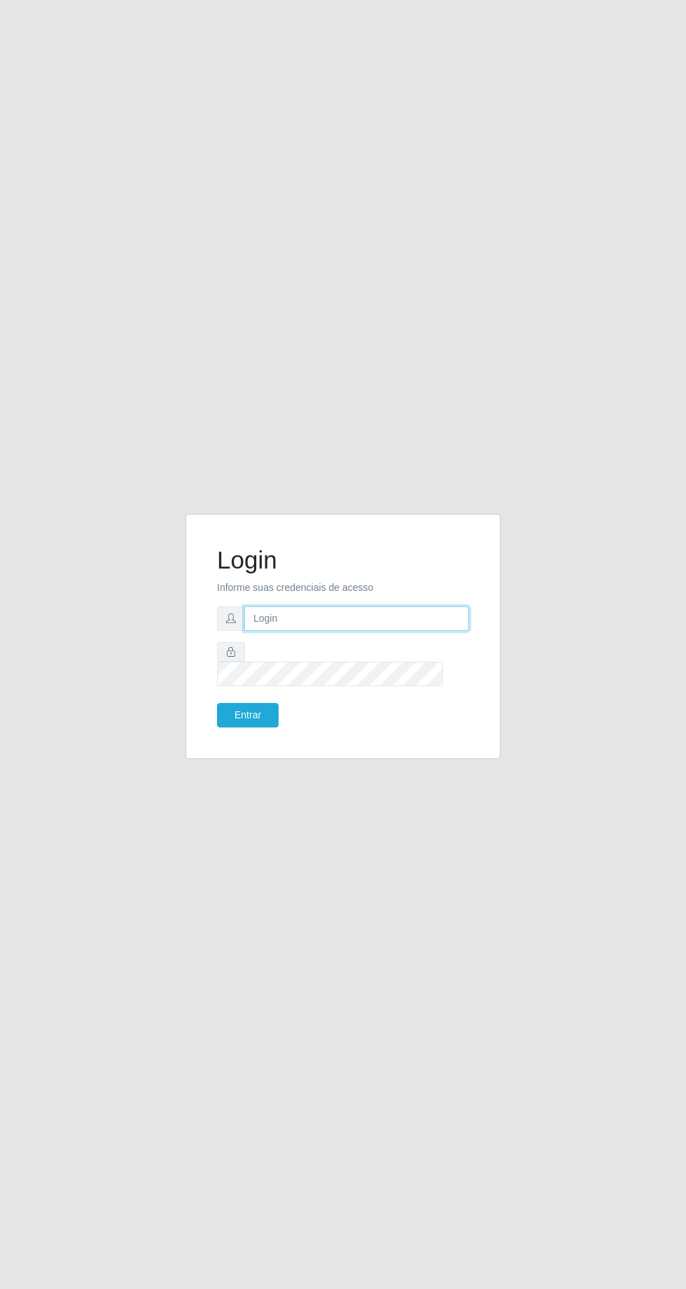
click at [297, 631] on input "text" at bounding box center [356, 618] width 225 height 25
type input "[PERSON_NAME][EMAIL_ADDRESS][DOMAIN_NAME]"
click at [217, 703] on button "Entrar" at bounding box center [248, 715] width 62 height 25
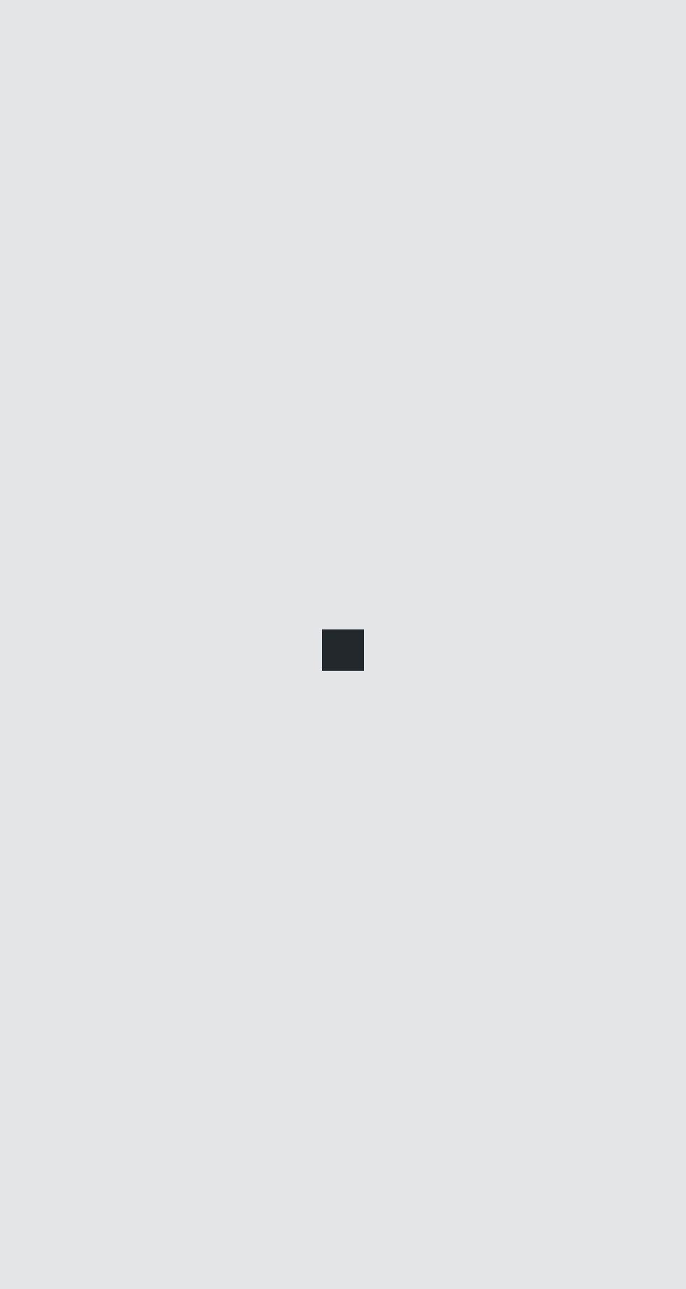
click at [246, 784] on div at bounding box center [343, 644] width 686 height 1289
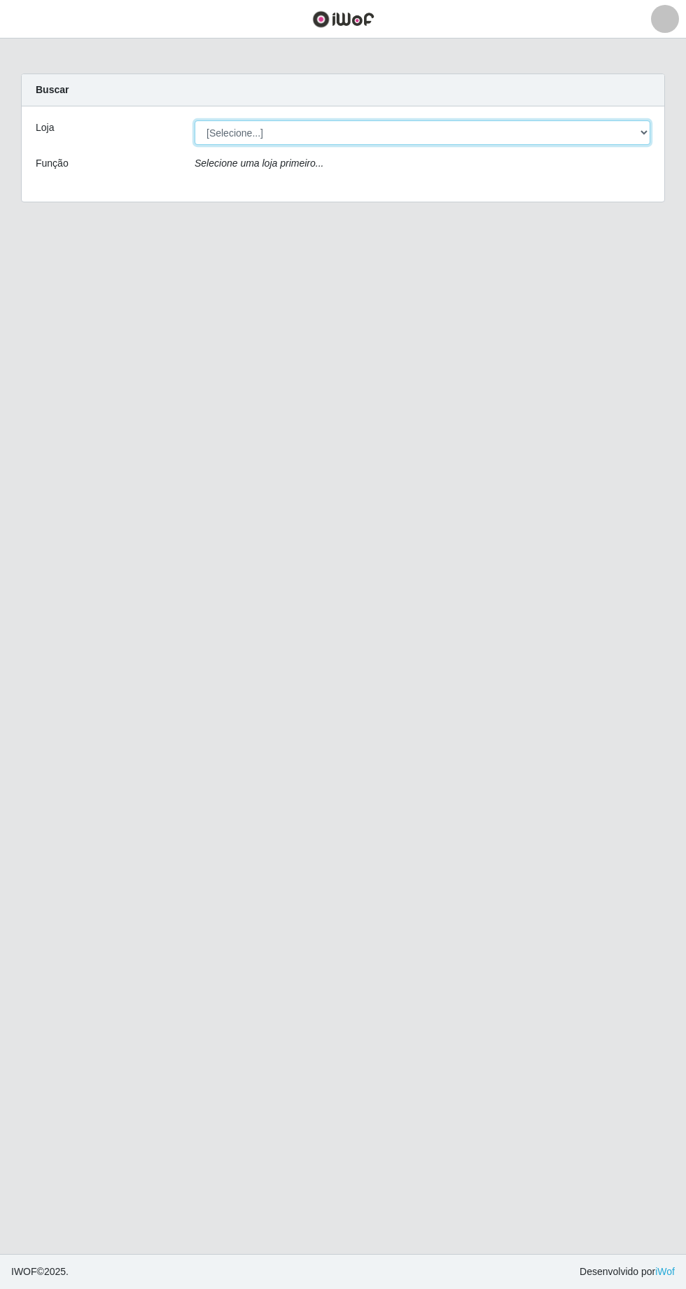
click at [639, 140] on select "[Selecione...] Extrabom - [GEOGRAPHIC_DATA] 28 [GEOGRAPHIC_DATA]" at bounding box center [423, 132] width 456 height 25
select select "456"
click at [195, 120] on select "[Selecione...] Extrabom - [GEOGRAPHIC_DATA] 28 [GEOGRAPHIC_DATA]" at bounding box center [423, 132] width 456 height 25
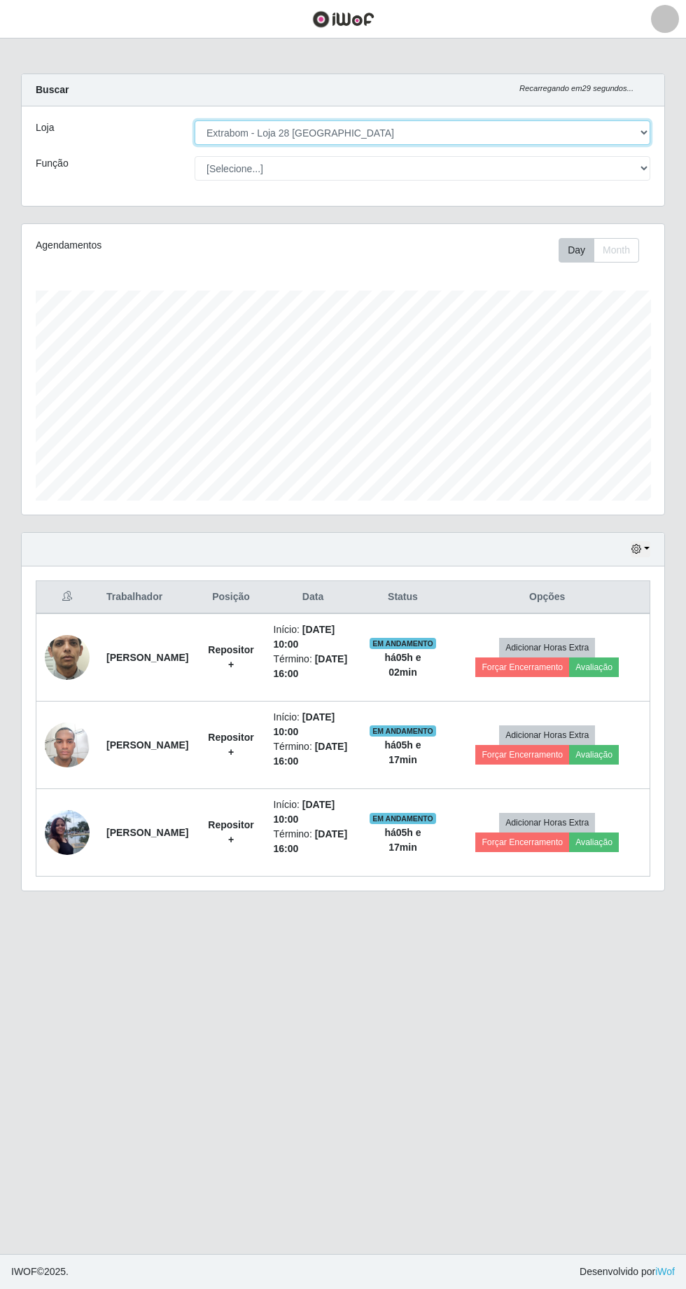
scroll to position [290, 643]
click at [637, 546] on icon "button" at bounding box center [636, 549] width 10 height 10
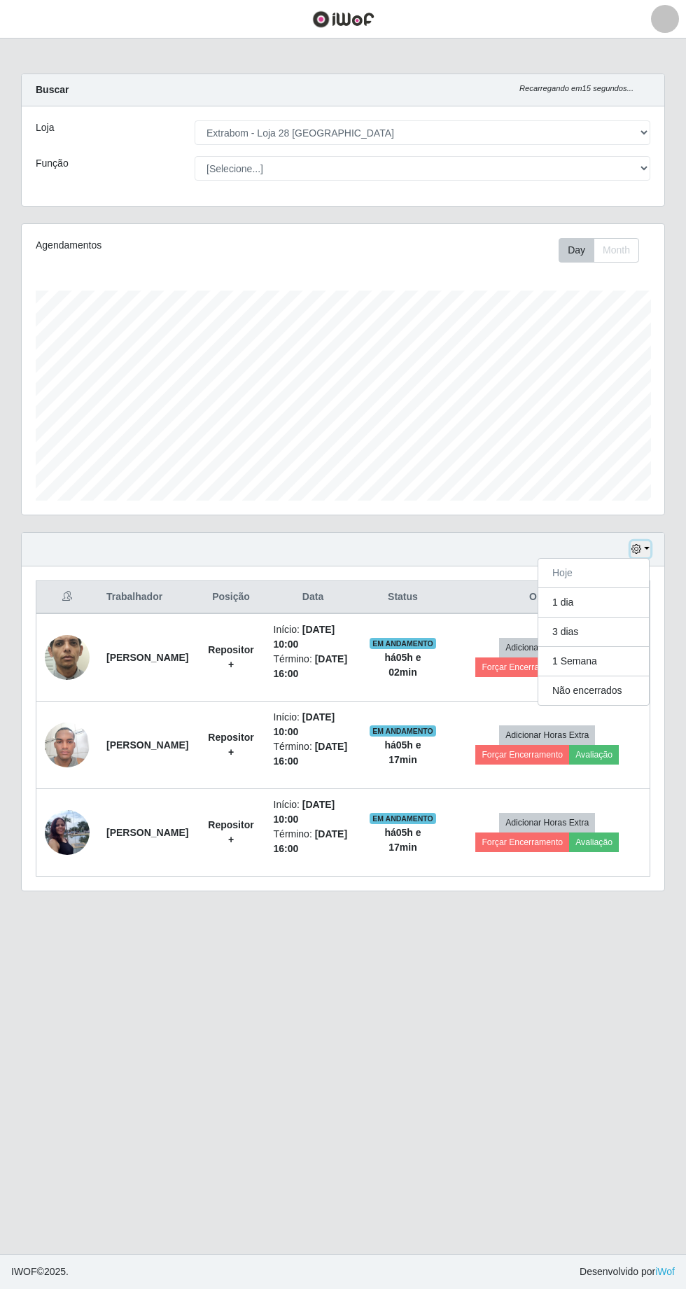
click at [647, 545] on button "button" at bounding box center [641, 549] width 20 height 16
click at [640, 550] on icon "button" at bounding box center [636, 549] width 10 height 10
click at [613, 247] on button "Month" at bounding box center [617, 250] width 46 height 25
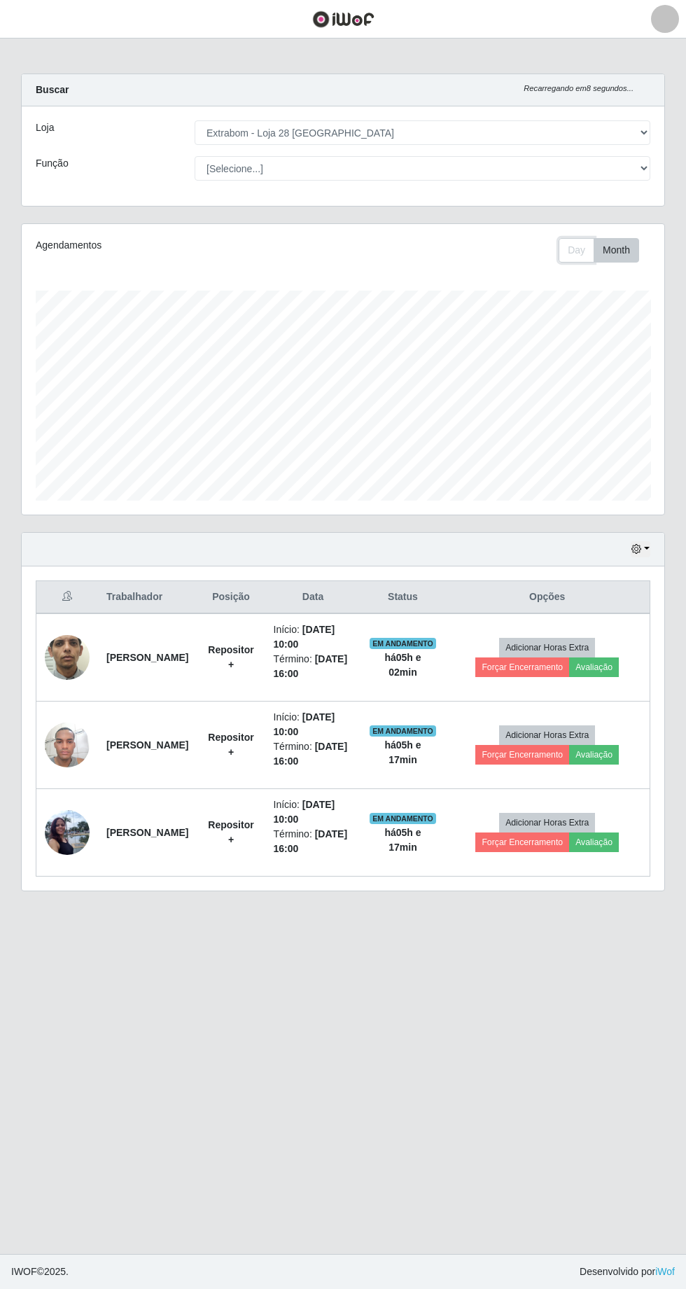
click at [575, 248] on button "Day" at bounding box center [577, 250] width 36 height 25
click at [648, 12] on link at bounding box center [665, 19] width 42 height 28
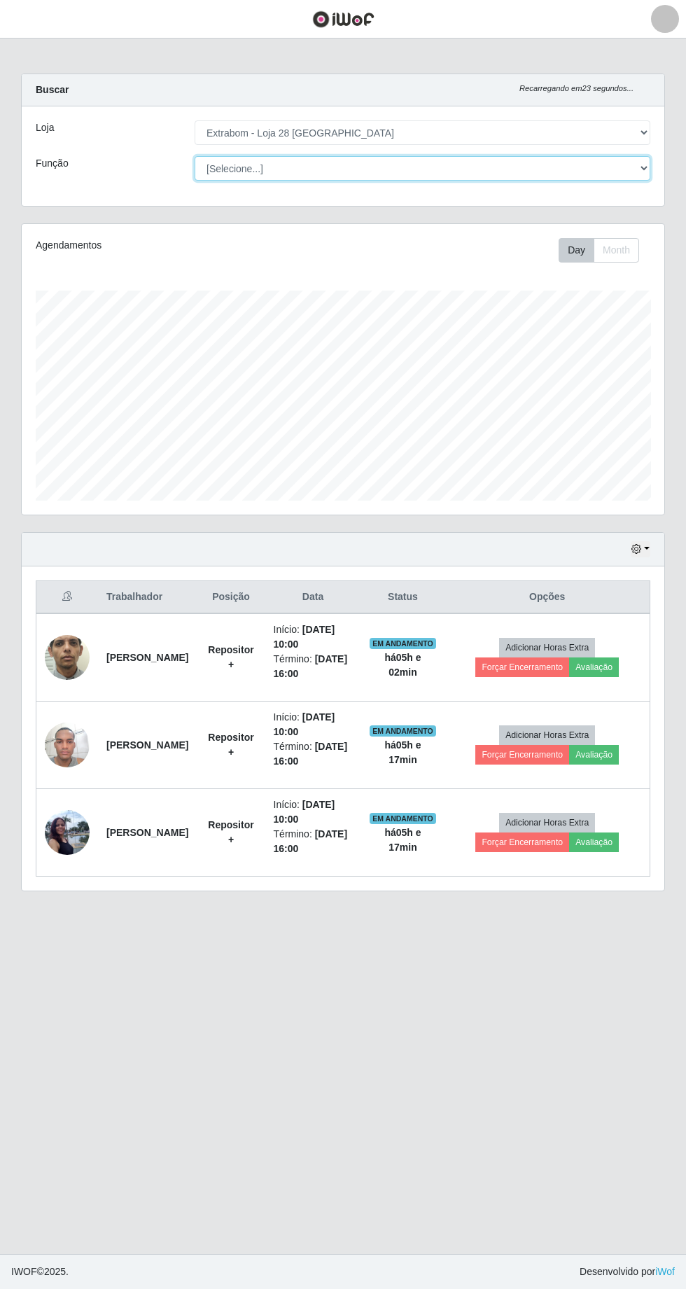
click at [442, 175] on select "[Selecione...] Carregador e Descarregador de Caminhão Carregador e Descarregado…" at bounding box center [423, 168] width 456 height 25
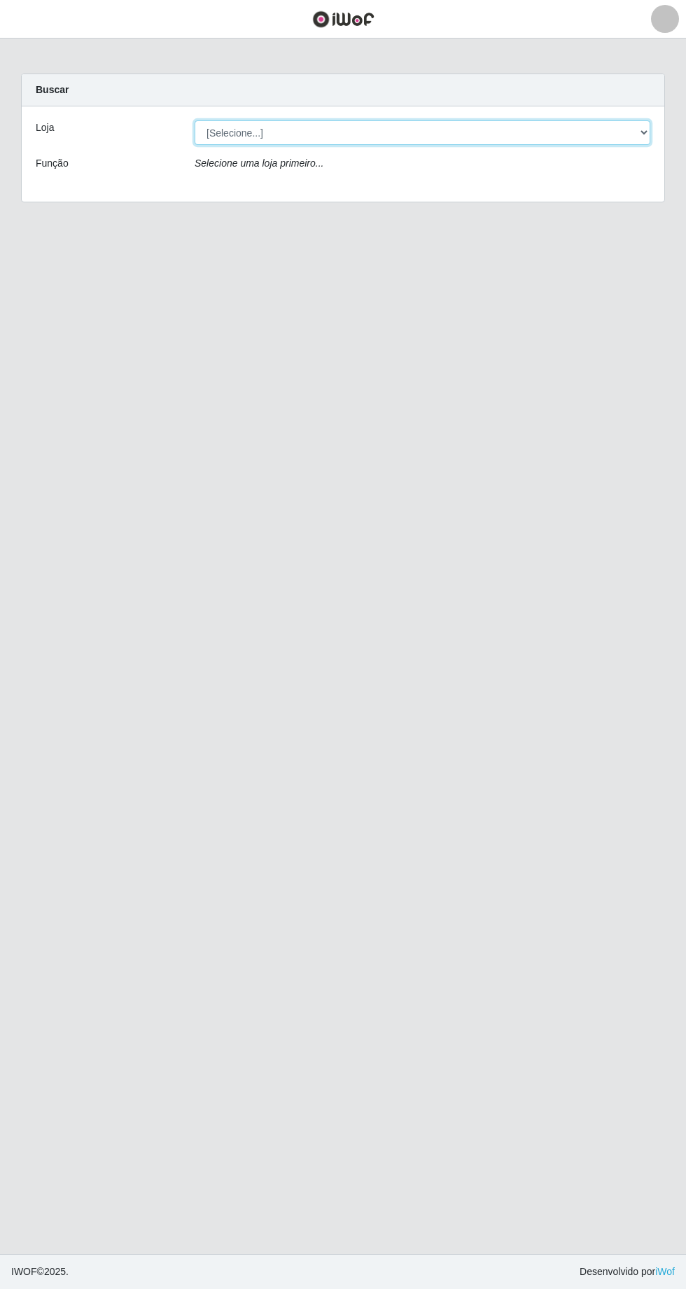
click at [632, 137] on select "[Selecione...] Extrabom - Loja 28 Porto Canoa" at bounding box center [423, 132] width 456 height 25
select select "456"
click at [195, 120] on select "[Selecione...] Extrabom - Loja 28 Porto Canoa" at bounding box center [423, 132] width 456 height 25
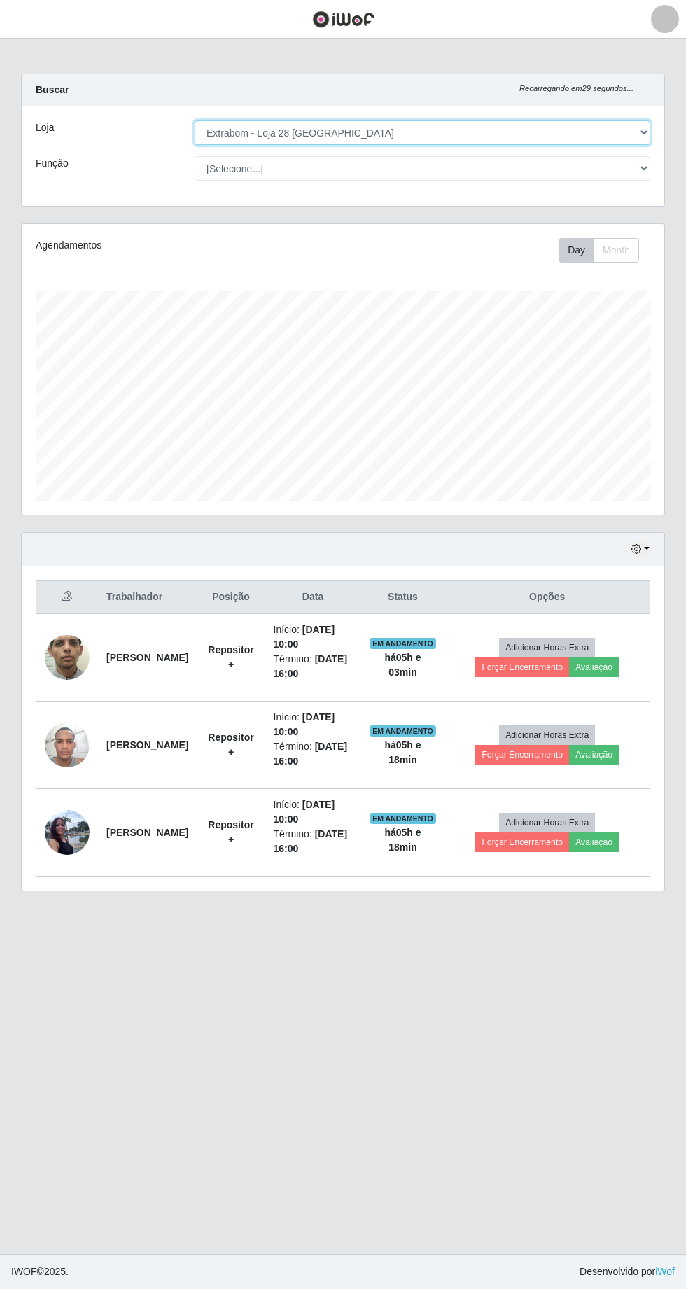
scroll to position [290, 643]
